Goal: Task Accomplishment & Management: Manage account settings

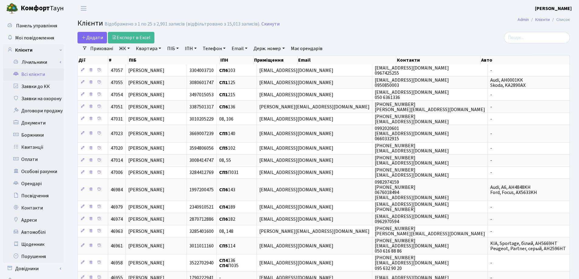
select select "25"
click at [160, 49] on link "Квартира" at bounding box center [148, 48] width 30 height 10
type input "211"
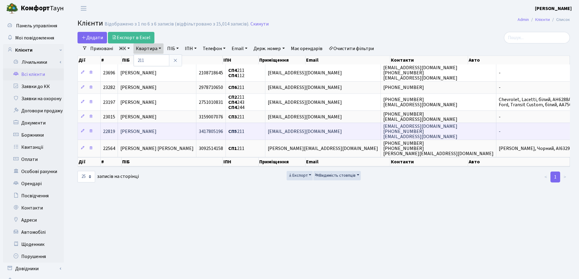
click at [196, 129] on td "Маруженко Ярослав Олександрович" at bounding box center [157, 131] width 78 height 17
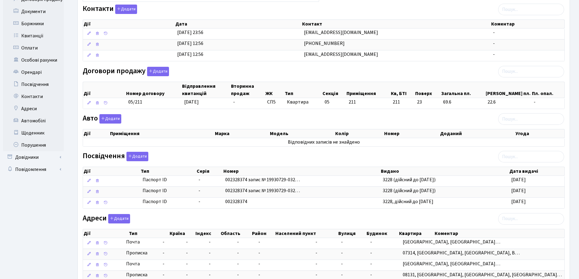
scroll to position [121, 0]
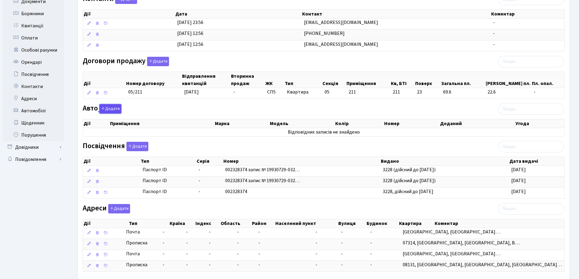
click at [108, 111] on button "Додати" at bounding box center [110, 108] width 22 height 9
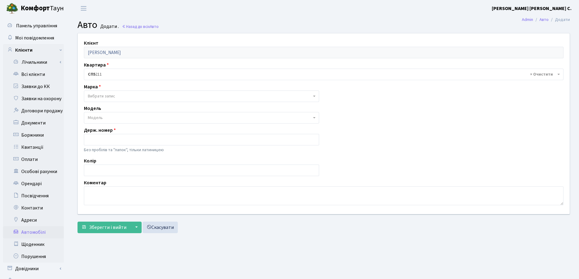
click at [116, 98] on span "Вибрати запис" at bounding box center [200, 96] width 224 height 6
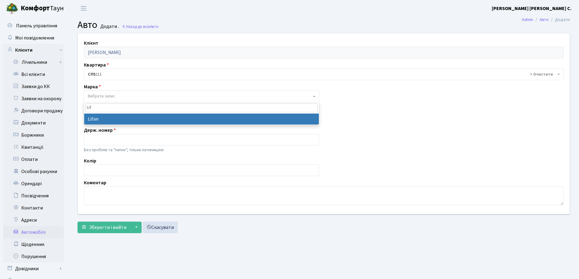
type input "Lif"
select select "77"
select select
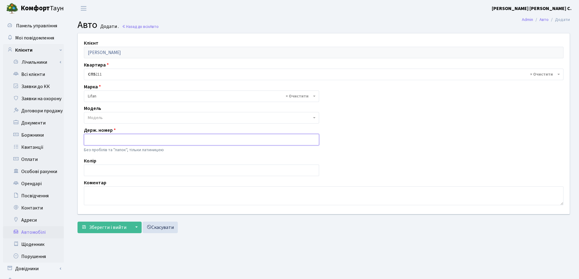
click at [141, 140] on input "text" at bounding box center [201, 140] width 235 height 12
type input "AA2199JB"
click at [118, 196] on textarea at bounding box center [323, 195] width 479 height 19
type textarea "V"
type textarea "мотоцикл"
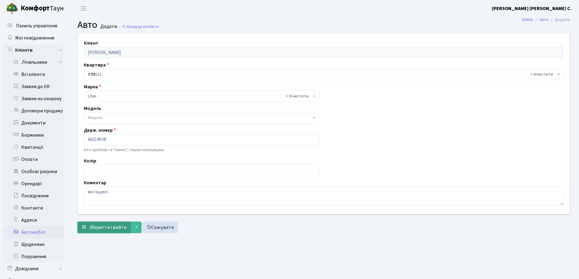
click at [96, 226] on span "Зберегти і вийти" at bounding box center [107, 227] width 37 height 7
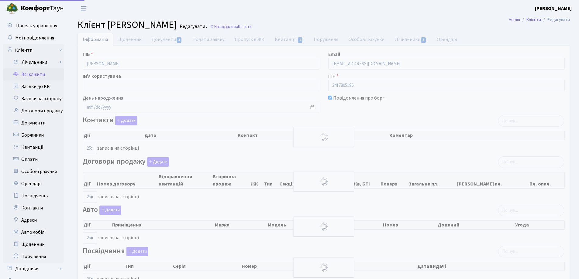
select select "25"
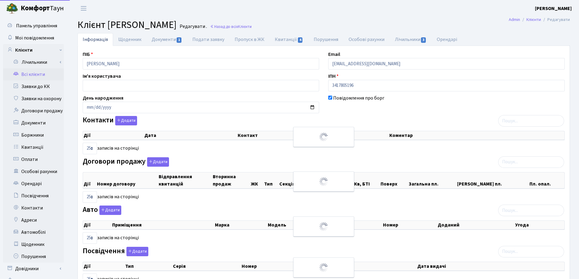
select select "25"
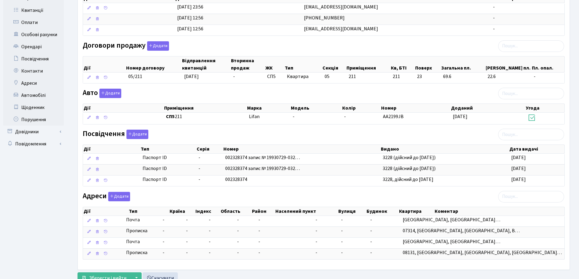
scroll to position [160, 0]
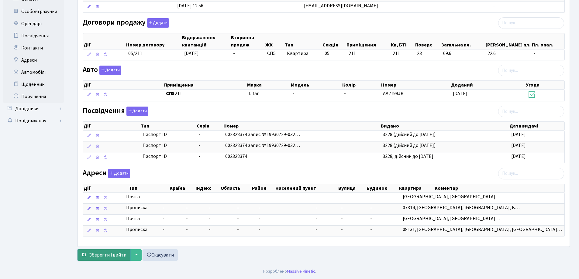
click at [110, 251] on button "Зберегти і вийти" at bounding box center [103, 255] width 53 height 12
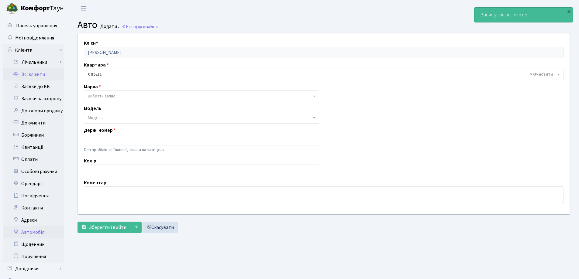
click at [26, 76] on link "Всі клієнти" at bounding box center [33, 74] width 61 height 12
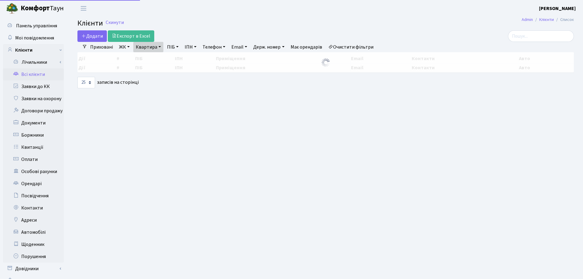
select select "25"
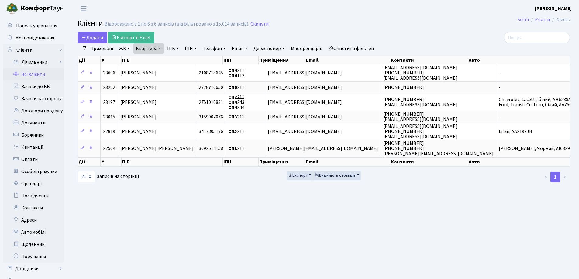
click at [159, 46] on link "Квартира" at bounding box center [148, 48] width 30 height 10
click at [176, 60] on icon at bounding box center [175, 60] width 5 height 5
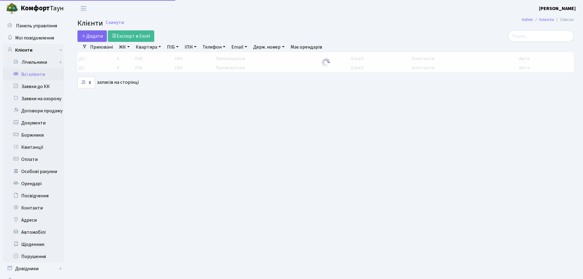
select select "25"
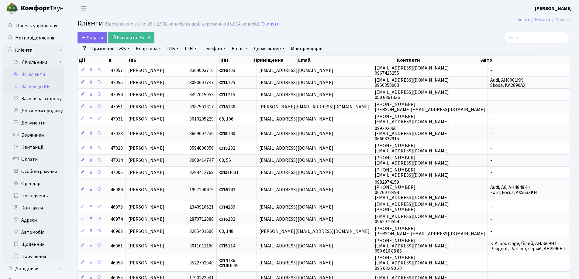
click at [36, 88] on link "Заявки до КК" at bounding box center [33, 86] width 61 height 12
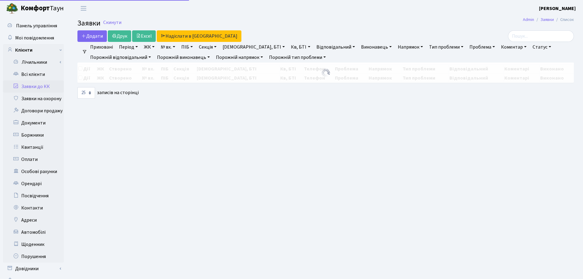
select select "25"
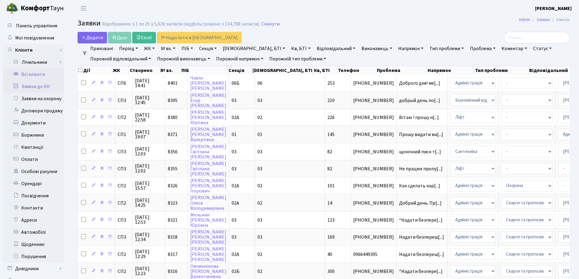
click at [32, 74] on link "Всі клієнти" at bounding box center [33, 74] width 61 height 12
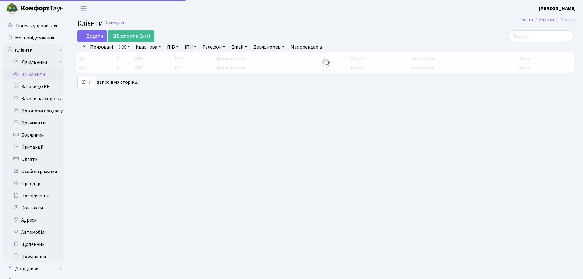
select select "25"
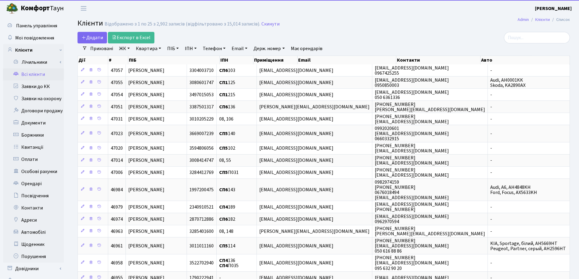
click at [160, 48] on link "Квартира" at bounding box center [148, 48] width 30 height 10
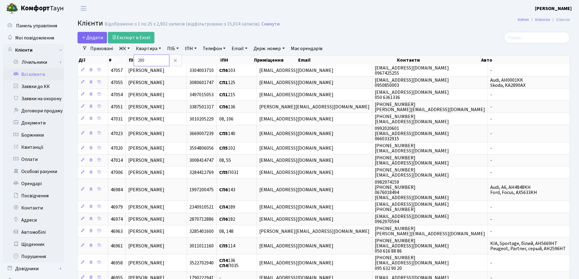
type input "289"
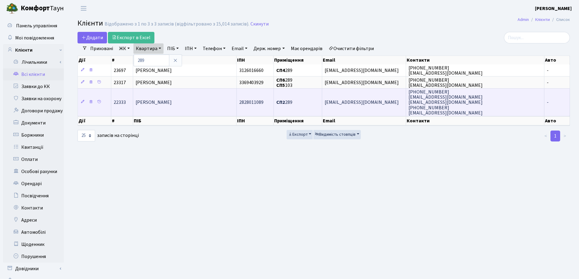
click at [200, 98] on td "[PERSON_NAME]" at bounding box center [184, 102] width 103 height 28
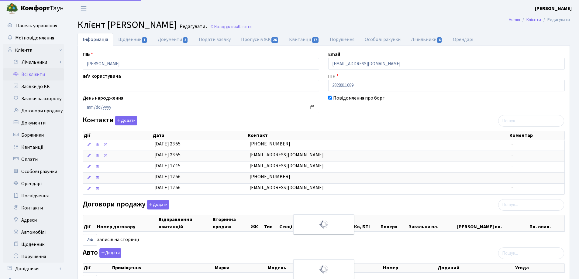
select select "25"
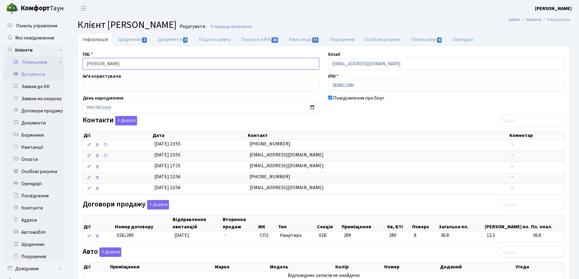
drag, startPoint x: 155, startPoint y: 62, endPoint x: 60, endPoint y: 61, distance: 95.1
click at [47, 61] on div "Панель управління Мої повідомлення Клієнти Лічильники Показання" at bounding box center [289, 219] width 579 height 404
click at [251, 26] on link "Назад до всіх Клієнти" at bounding box center [231, 27] width 42 height 6
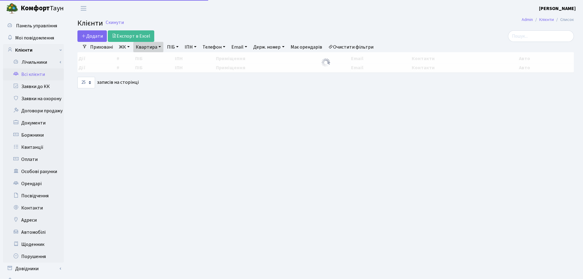
select select "25"
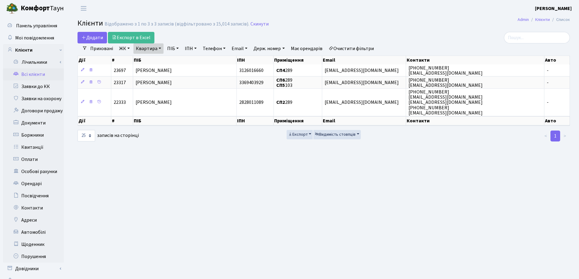
click at [161, 48] on link "Квартира" at bounding box center [148, 48] width 30 height 10
click at [161, 59] on input "289" at bounding box center [152, 61] width 36 height 12
type input "220"
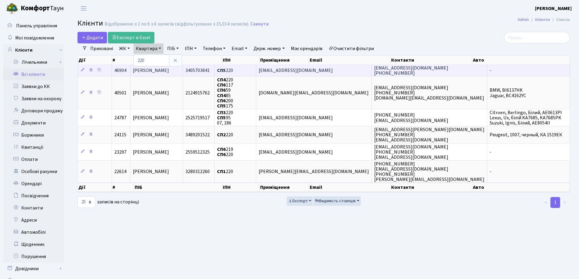
click at [183, 71] on td "[PERSON_NAME]" at bounding box center [156, 70] width 53 height 12
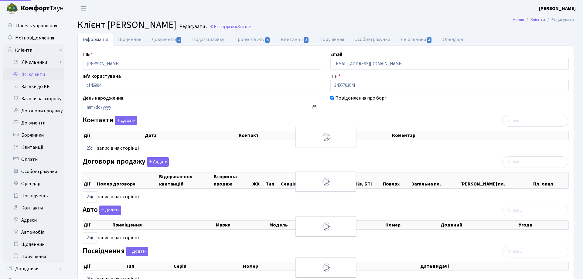
select select "25"
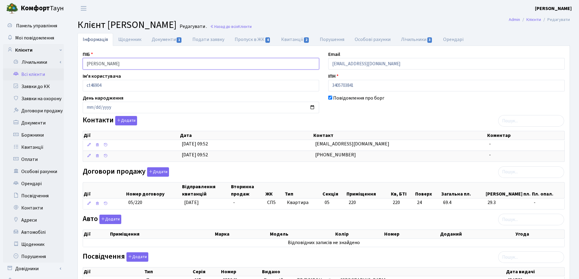
drag, startPoint x: 151, startPoint y: 64, endPoint x: 81, endPoint y: 64, distance: 69.9
click at [81, 64] on div "ПІБ [PERSON_NAME]" at bounding box center [200, 60] width 245 height 19
click at [379, 8] on header "Комфорт Таун Лоскутова В. С. Мій обліковий запис Вийти" at bounding box center [289, 8] width 579 height 17
click at [251, 26] on link "Назад до всіх Клієнти" at bounding box center [231, 27] width 42 height 6
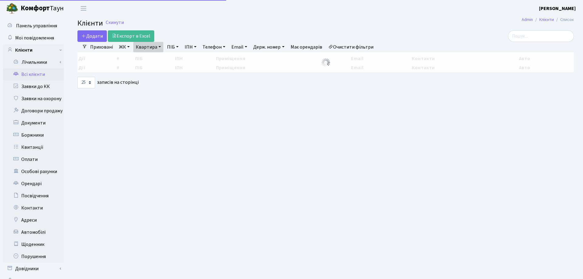
select select "25"
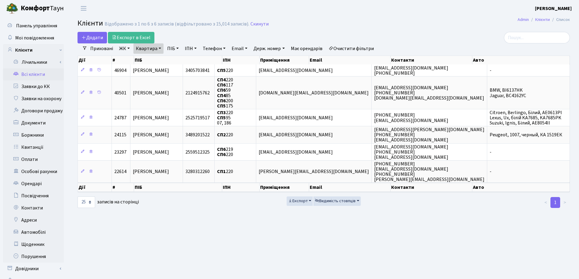
click at [157, 47] on link "Квартира" at bounding box center [148, 48] width 30 height 10
click at [159, 56] on input "220" at bounding box center [152, 61] width 36 height 12
type input "2"
type input "61"
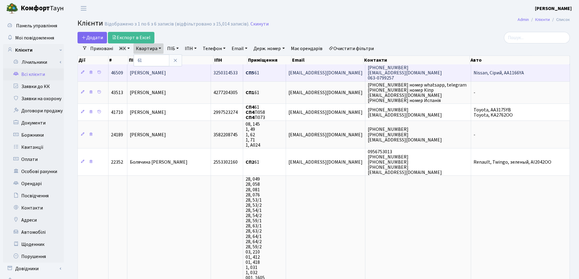
click at [166, 75] on span "[PERSON_NAME]" at bounding box center [148, 73] width 36 height 7
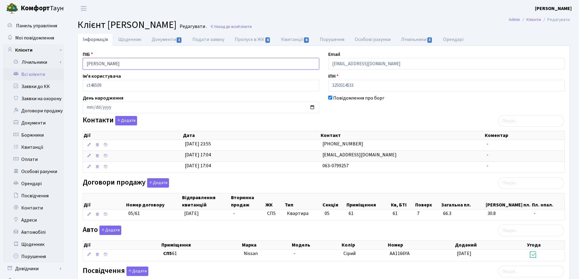
drag, startPoint x: 177, startPoint y: 64, endPoint x: 79, endPoint y: 65, distance: 97.5
click at [63, 65] on div "Панель управління Мої повідомлення Клієнти Лічильники Показання" at bounding box center [289, 204] width 579 height 374
click at [300, 18] on main "Admin Клієнти Редагувати Клієнт Капустін Максим Анатолійович Редагувати . Назад…" at bounding box center [323, 204] width 510 height 374
click at [251, 27] on link "Назад до всіх Клієнти" at bounding box center [231, 27] width 42 height 6
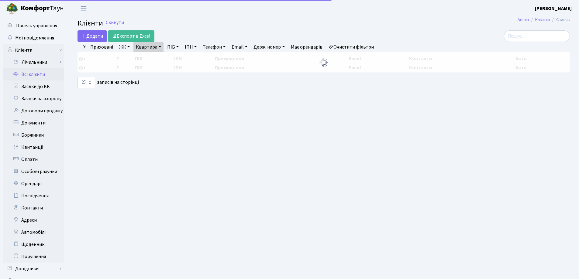
select select "25"
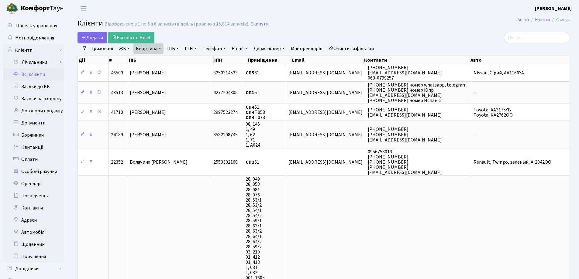
click at [160, 48] on link "Квартира" at bounding box center [148, 48] width 30 height 10
click at [159, 55] on input "61" at bounding box center [152, 61] width 36 height 12
type input "6"
type input "115"
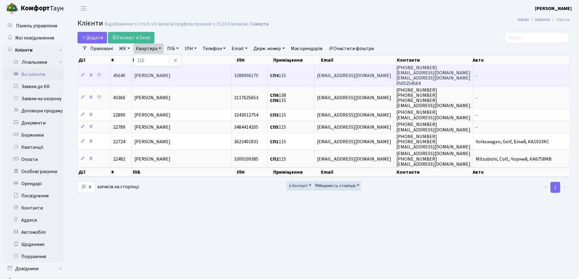
click at [170, 75] on span "[PERSON_NAME]" at bounding box center [152, 75] width 36 height 7
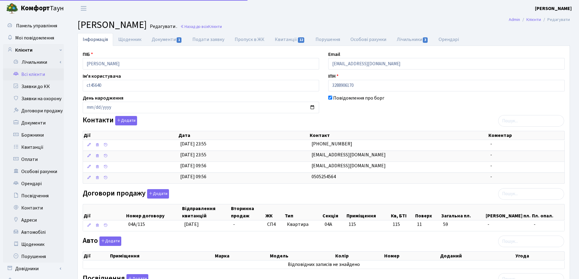
select select "25"
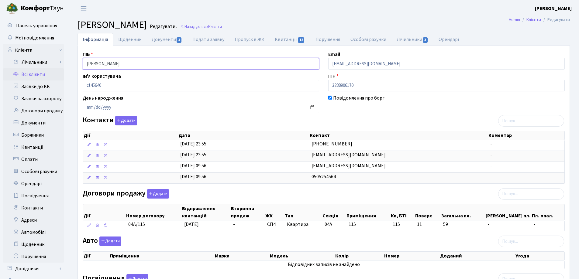
drag, startPoint x: 173, startPoint y: 61, endPoint x: 76, endPoint y: 58, distance: 97.5
click at [61, 58] on div "Панель управління Мої повідомлення Клієнти Лічильники Показання" at bounding box center [289, 208] width 579 height 382
click at [307, 17] on main "Admin Клієнти Редагувати Клієнт Головко Андрій Андрійович Редагувати . Назад до…" at bounding box center [323, 208] width 510 height 382
click at [222, 27] on link "Назад до всіх Клієнти" at bounding box center [201, 27] width 42 height 6
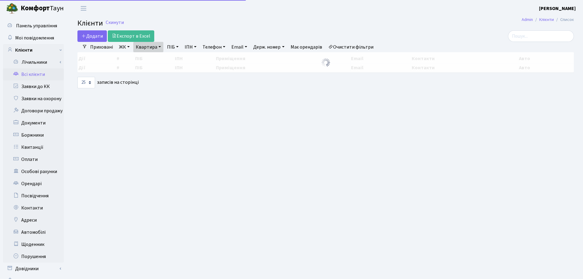
select select "25"
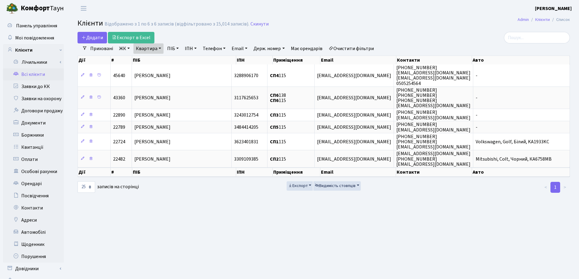
click at [160, 49] on link "Квартира" at bounding box center [148, 48] width 30 height 10
click at [162, 61] on input "115" at bounding box center [152, 61] width 36 height 12
type input "1"
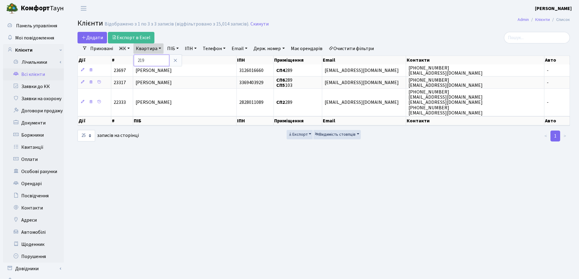
type input "219"
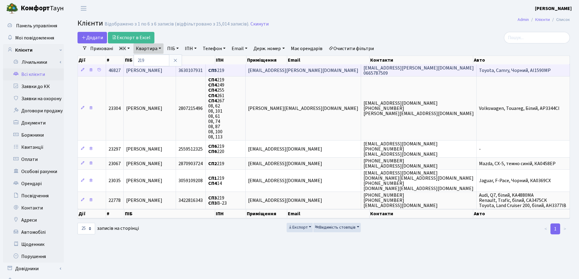
click at [176, 71] on td "[PERSON_NAME]" at bounding box center [150, 70] width 52 height 12
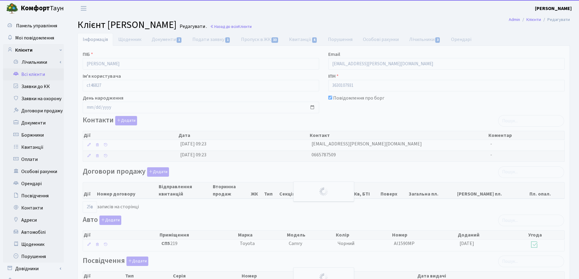
select select "25"
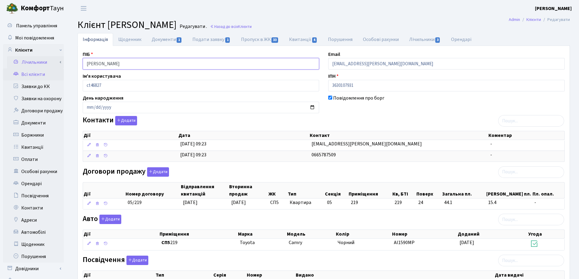
drag, startPoint x: 155, startPoint y: 65, endPoint x: 62, endPoint y: 63, distance: 93.6
click at [62, 63] on div "Панель управління Мої повідомлення Клієнти Лічильники Показання" at bounding box center [289, 188] width 579 height 342
click at [251, 25] on link "Назад до всіх Клієнти" at bounding box center [231, 27] width 42 height 6
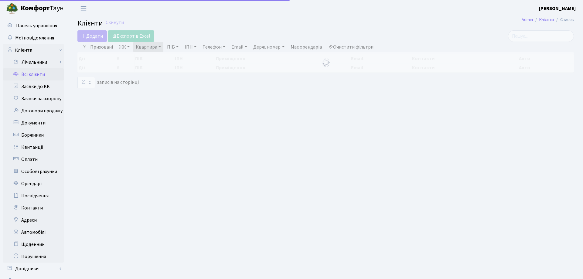
select select "25"
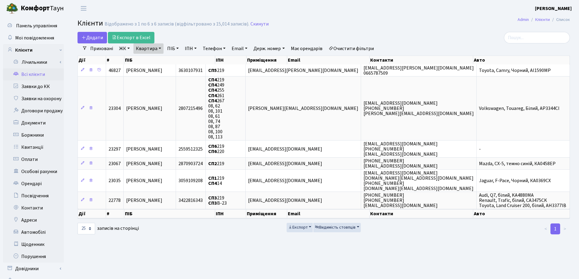
click at [159, 49] on link "Квартира" at bounding box center [148, 48] width 30 height 10
click at [158, 65] on input "219" at bounding box center [152, 61] width 36 height 12
type input "281"
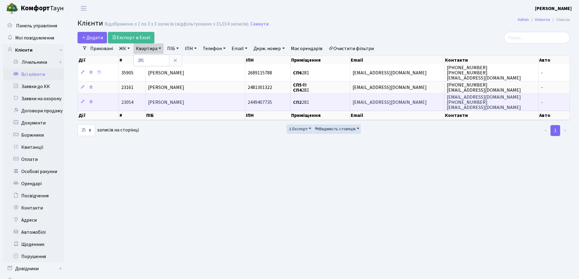
click at [202, 104] on td "[PERSON_NAME]" at bounding box center [195, 102] width 100 height 17
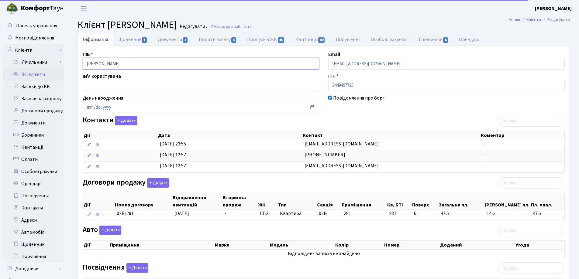
drag, startPoint x: 170, startPoint y: 65, endPoint x: 81, endPoint y: 63, distance: 89.3
click at [81, 63] on div "ПІБ [PERSON_NAME]" at bounding box center [200, 60] width 245 height 19
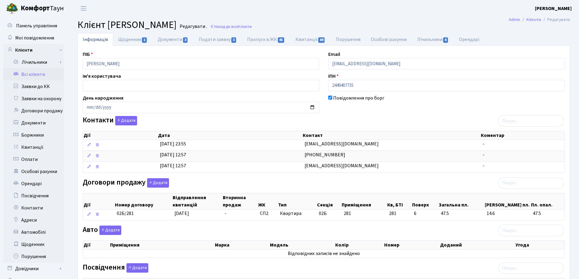
click at [279, 12] on header "Комфорт Таун Лоскутова В. С. Мій обліковий запис Вийти" at bounding box center [289, 8] width 579 height 17
click at [251, 26] on link "Назад до всіх Клієнти" at bounding box center [231, 27] width 42 height 6
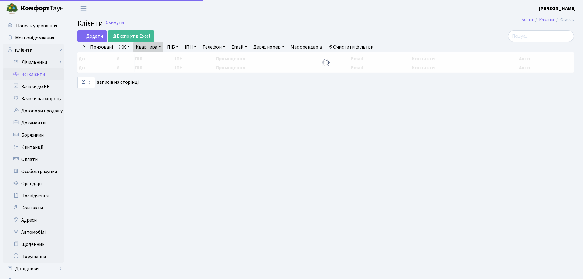
select select "25"
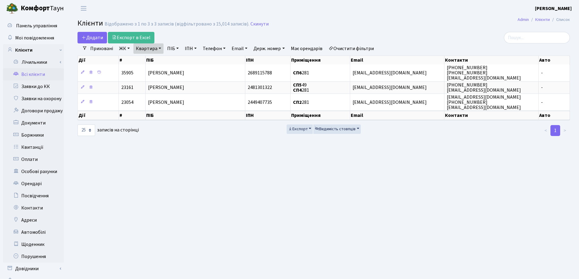
click at [160, 48] on link "Квартира" at bounding box center [148, 48] width 30 height 10
click at [159, 54] on div "Дії # ПІБ ІПН Приміщення Email Контакти Авто" at bounding box center [323, 59] width 492 height 11
click at [160, 49] on link "Квартира" at bounding box center [148, 48] width 30 height 10
click at [156, 55] on input "281" at bounding box center [152, 61] width 36 height 12
type input "2"
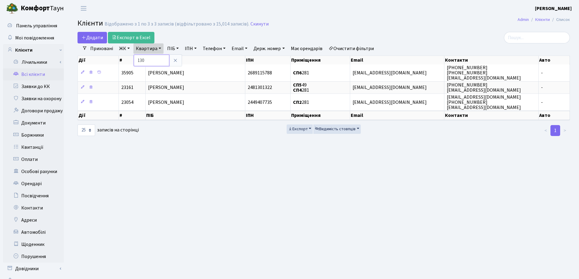
type input "130"
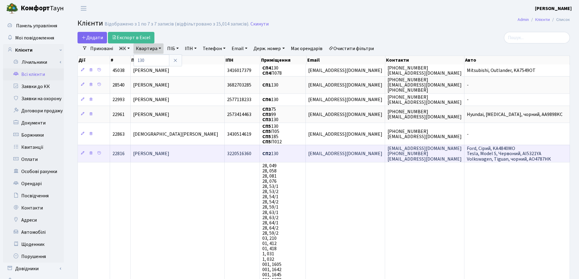
click at [197, 156] on td "[PERSON_NAME]" at bounding box center [178, 153] width 94 height 17
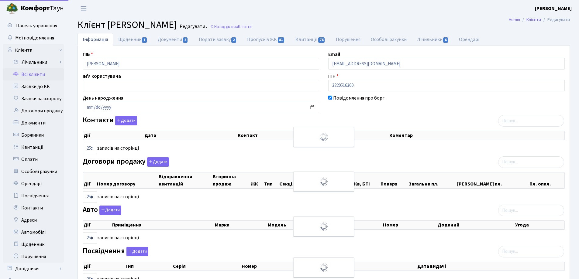
select select "25"
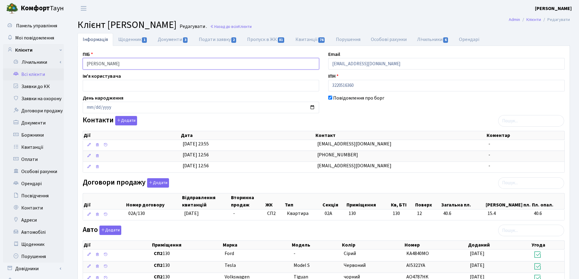
drag, startPoint x: 156, startPoint y: 66, endPoint x: 82, endPoint y: 66, distance: 74.7
click at [82, 66] on div "ПІБ Прийма Тетяна Вадимівна" at bounding box center [200, 60] width 245 height 19
click at [303, 17] on main "Admin Клієнти Редагувати Клієнт Прийма Тетяна Вадимівна Редагувати . Назад до в…" at bounding box center [323, 232] width 510 height 431
click at [251, 26] on link "Назад до всіх Клієнти" at bounding box center [231, 27] width 42 height 6
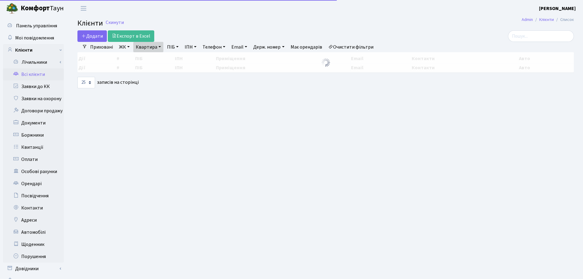
select select "25"
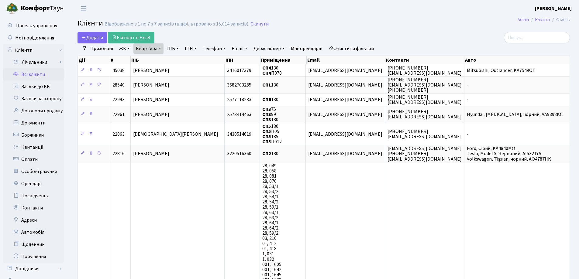
click at [159, 48] on link "Квартира" at bounding box center [148, 48] width 30 height 10
click at [159, 58] on input "130" at bounding box center [152, 61] width 36 height 12
type input "1"
type input "289"
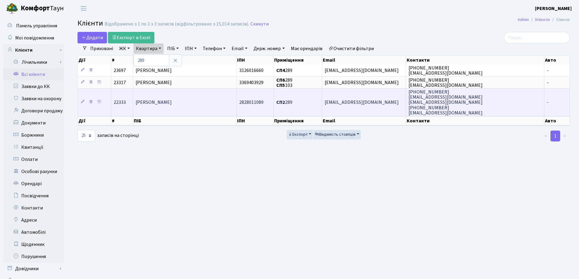
click at [190, 104] on td "[PERSON_NAME]" at bounding box center [184, 102] width 103 height 28
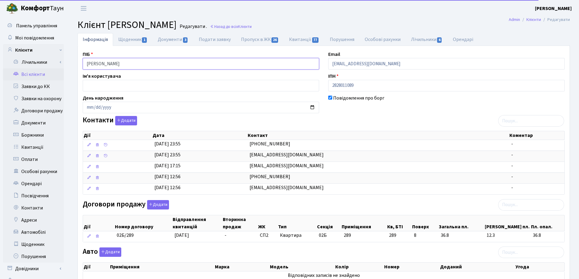
drag, startPoint x: 183, startPoint y: 70, endPoint x: 74, endPoint y: 67, distance: 108.8
click at [74, 67] on div "Інформація Щоденник 1 Документи 3 Подати заявку Пропуск в ЖК 26 Квитанції 77 По…" at bounding box center [323, 227] width 501 height 388
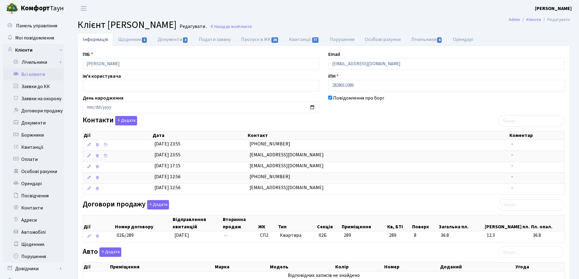
click at [364, 23] on h2 "Клієнт Буняк Надія Анатоліївна Редагувати . Назад до всіх Клієнти" at bounding box center [323, 25] width 492 height 12
click at [251, 27] on link "Назад до всіх Клієнти" at bounding box center [231, 27] width 42 height 6
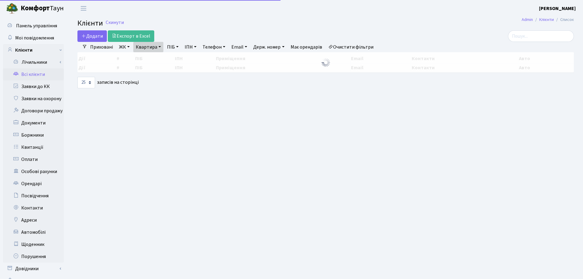
select select "25"
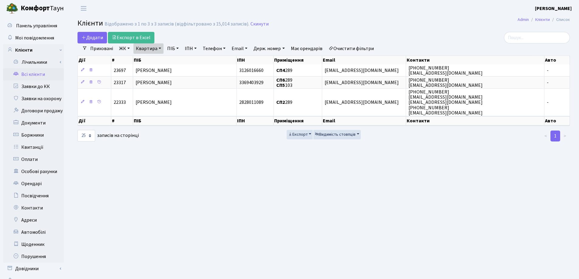
click at [159, 47] on link "Квартира" at bounding box center [148, 48] width 30 height 10
click at [178, 59] on icon at bounding box center [175, 60] width 5 height 5
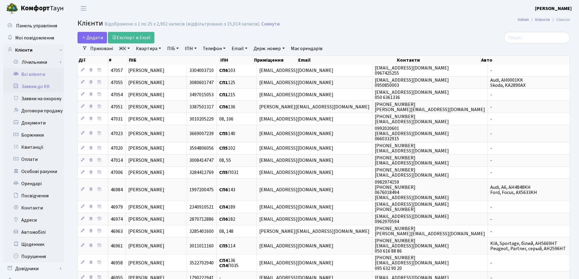
click at [35, 86] on link "Заявки до КК" at bounding box center [33, 86] width 61 height 12
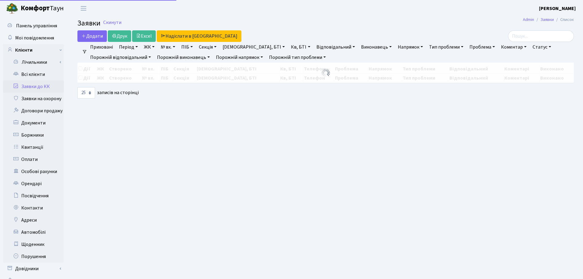
select select "25"
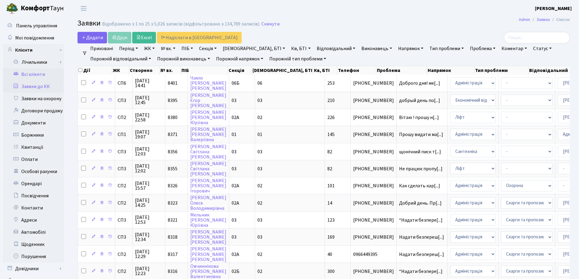
click at [29, 73] on link "Всі клієнти" at bounding box center [33, 74] width 61 height 12
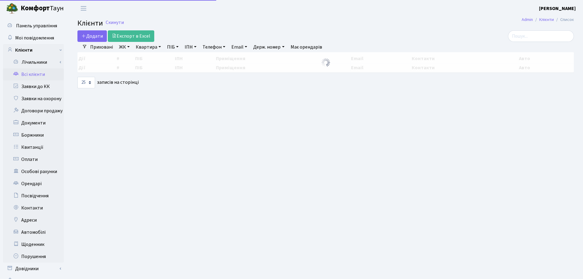
select select "25"
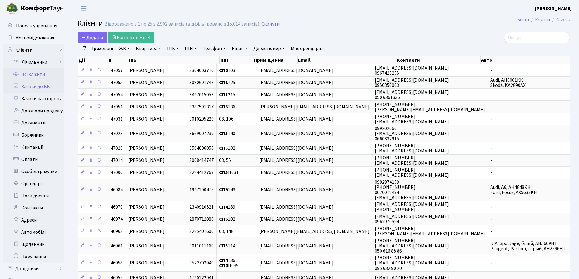
click at [33, 86] on link "Заявки до КК" at bounding box center [33, 86] width 61 height 12
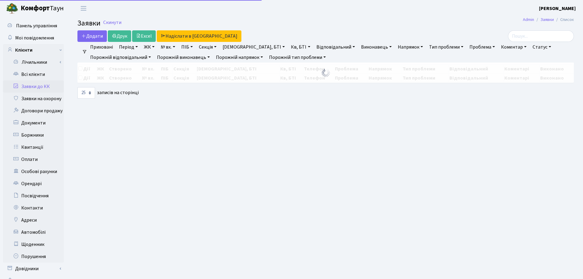
select select "25"
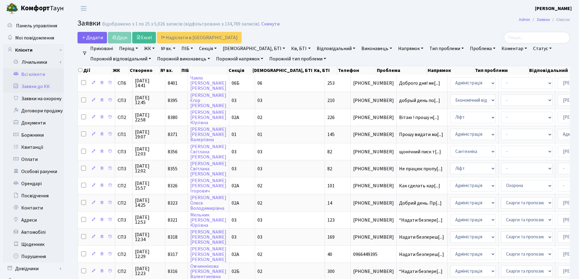
click at [34, 74] on link "Всі клієнти" at bounding box center [33, 74] width 61 height 12
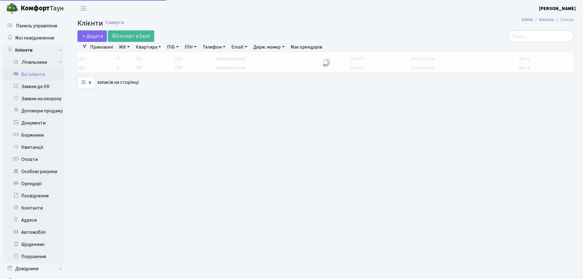
select select "25"
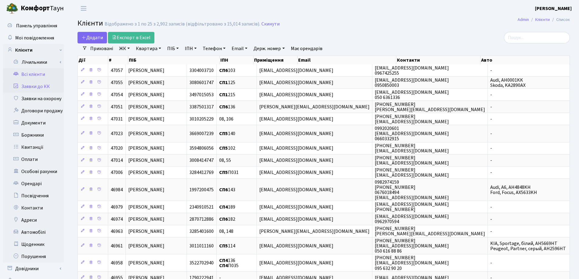
click at [36, 89] on link "Заявки до КК" at bounding box center [33, 86] width 61 height 12
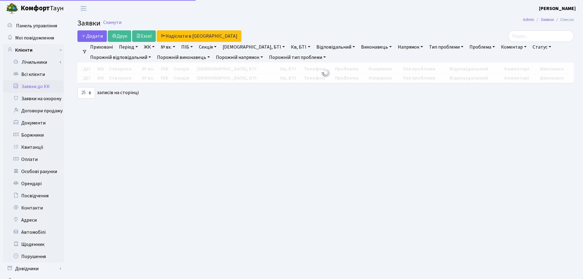
select select "25"
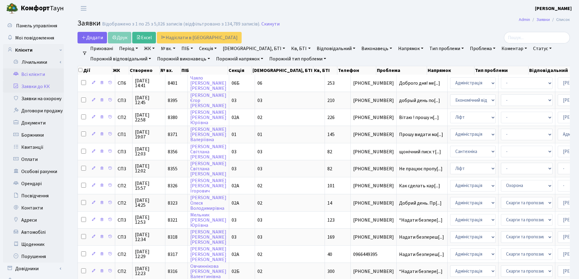
click at [39, 72] on link "Всі клієнти" at bounding box center [33, 74] width 61 height 12
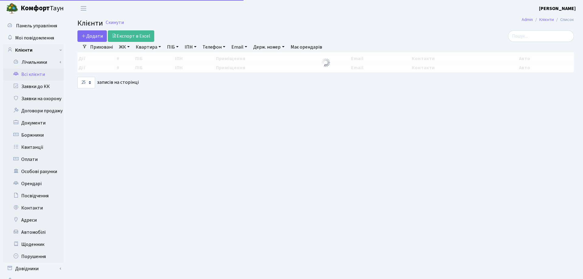
select select "25"
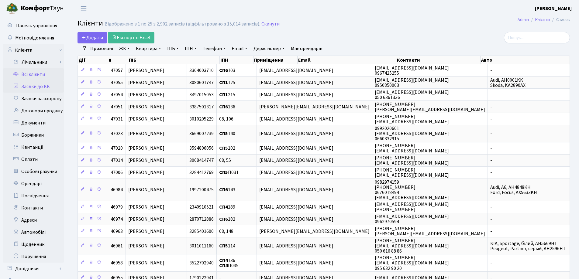
click at [28, 87] on link "Заявки до КК" at bounding box center [33, 86] width 61 height 12
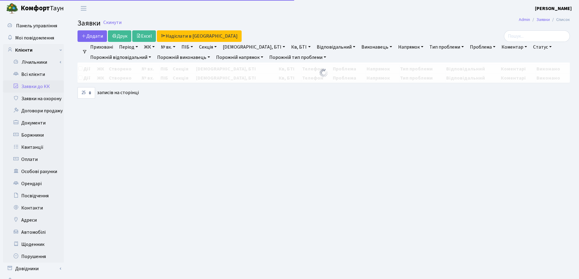
select select "25"
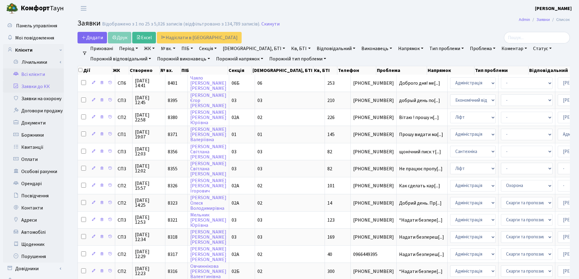
click at [33, 74] on link "Всі клієнти" at bounding box center [33, 74] width 61 height 12
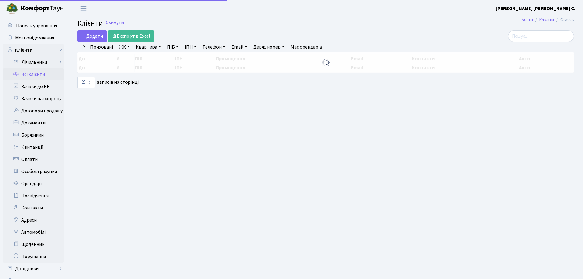
select select "25"
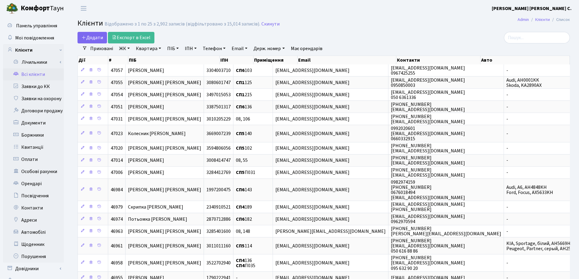
click at [160, 47] on link "Квартира" at bounding box center [148, 48] width 30 height 10
type input "82"
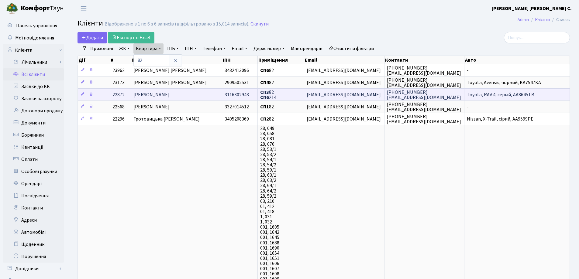
click at [196, 93] on td "Альохіна Світлана Юхимівна" at bounding box center [176, 94] width 91 height 12
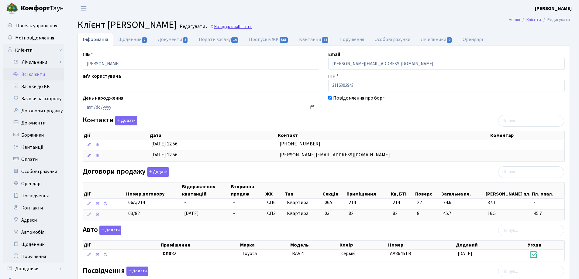
click at [251, 26] on link "Назад до всіх Клієнти" at bounding box center [231, 27] width 42 height 6
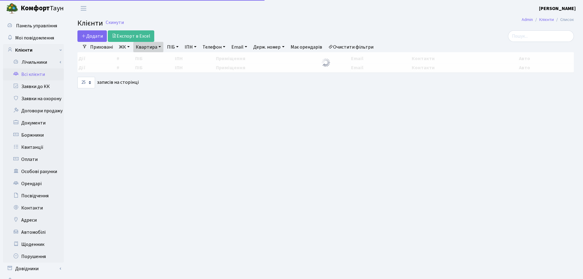
select select "25"
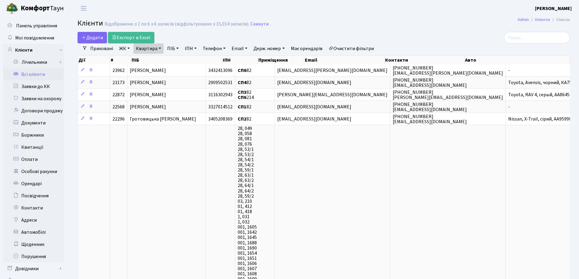
click at [158, 48] on link "Квартира" at bounding box center [148, 48] width 30 height 10
click at [176, 59] on icon at bounding box center [175, 60] width 5 height 5
